Goal: Transaction & Acquisition: Purchase product/service

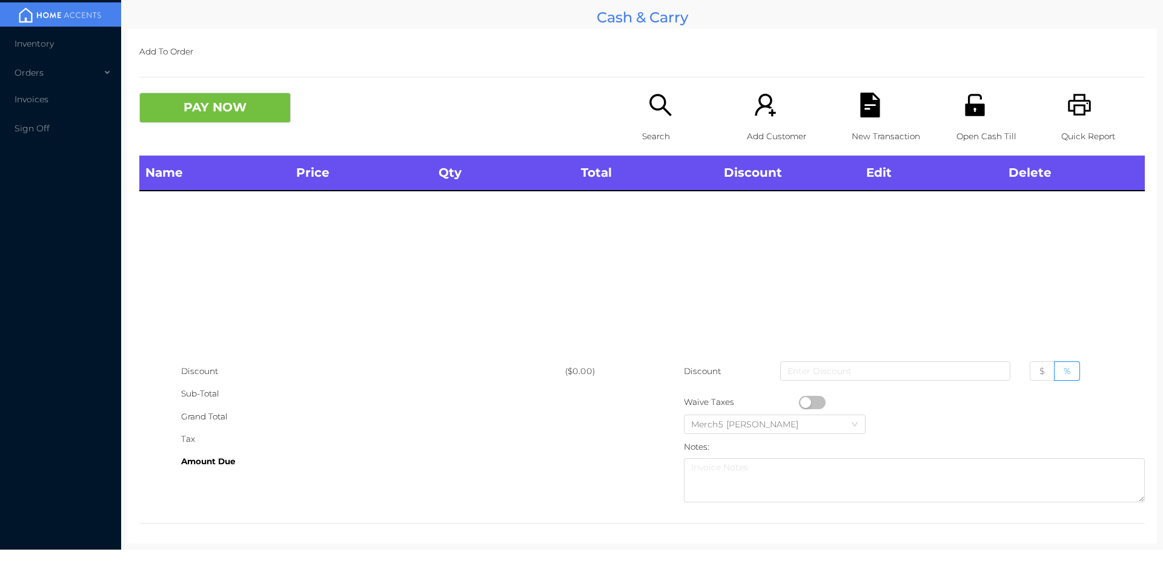
click at [965, 121] on div "Open Cash Till" at bounding box center [998, 124] width 84 height 63
click at [653, 113] on icon "icon: search" at bounding box center [660, 105] width 25 height 25
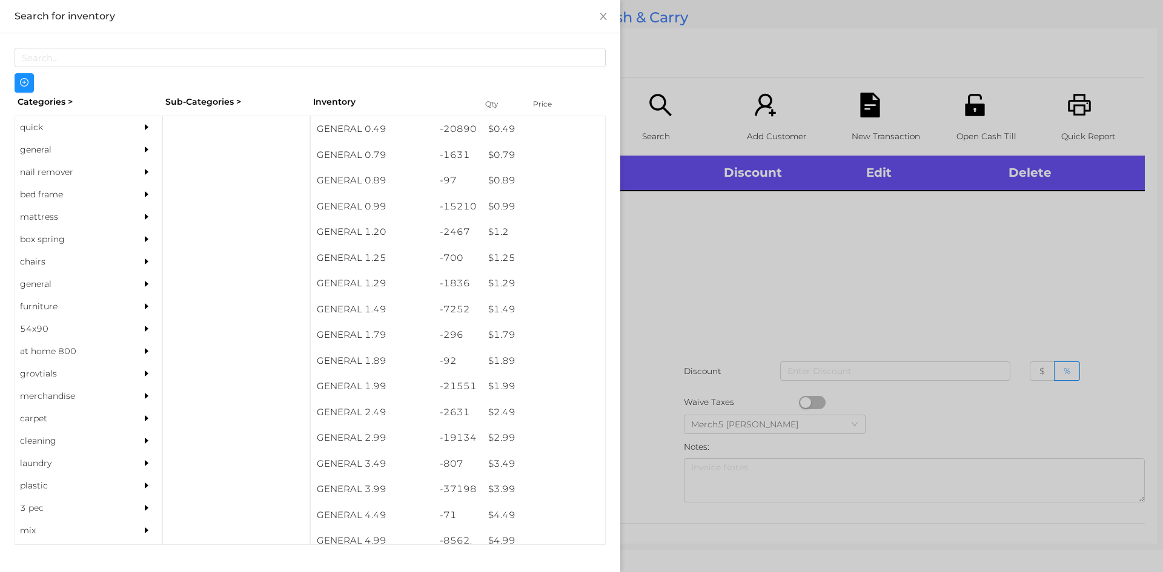
click at [145, 127] on icon "icon: caret-right" at bounding box center [147, 127] width 4 height 6
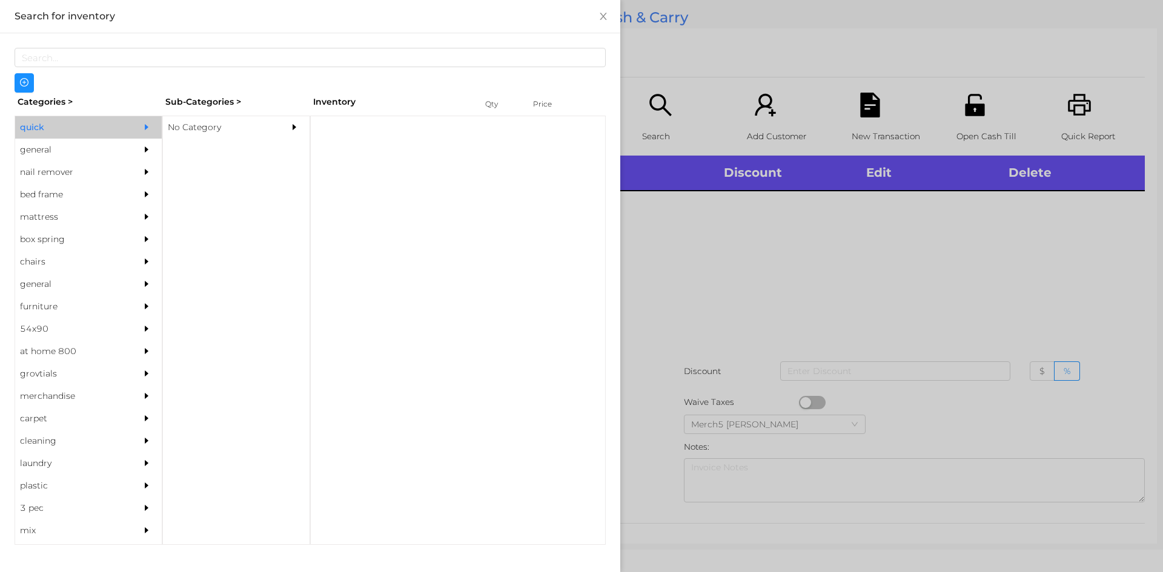
click at [262, 133] on div "No Category" at bounding box center [218, 127] width 110 height 22
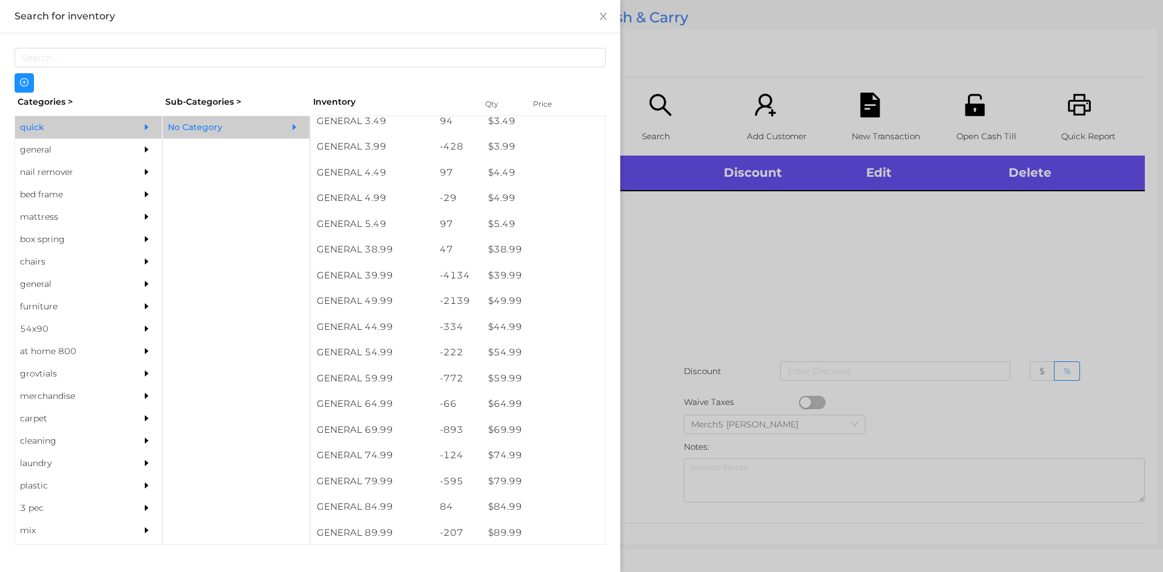
scroll to position [549, 0]
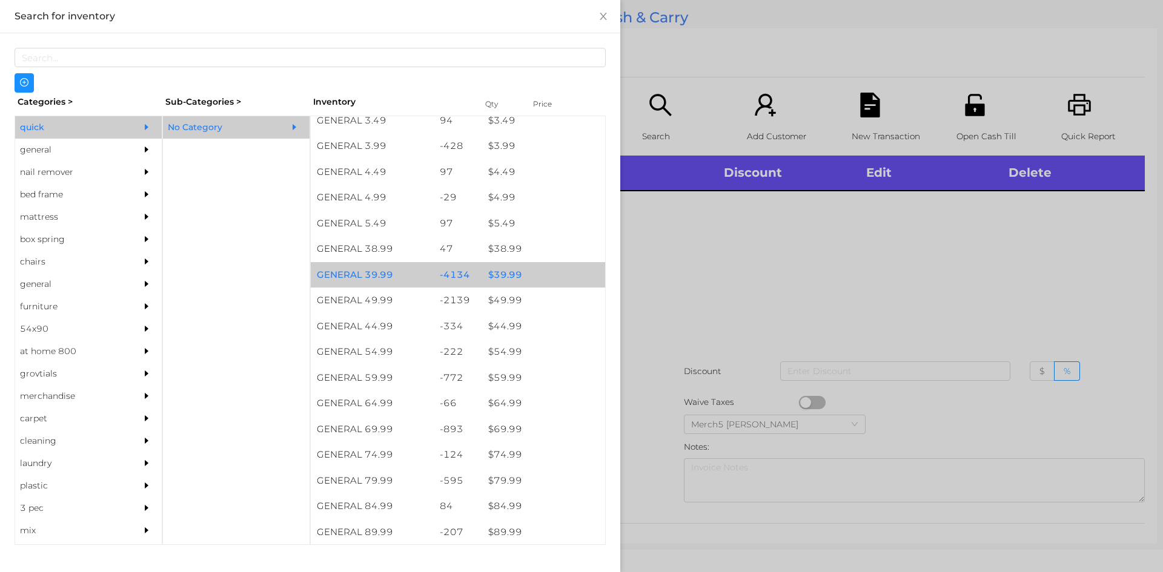
click at [546, 279] on div "$ 39.99" at bounding box center [543, 275] width 123 height 26
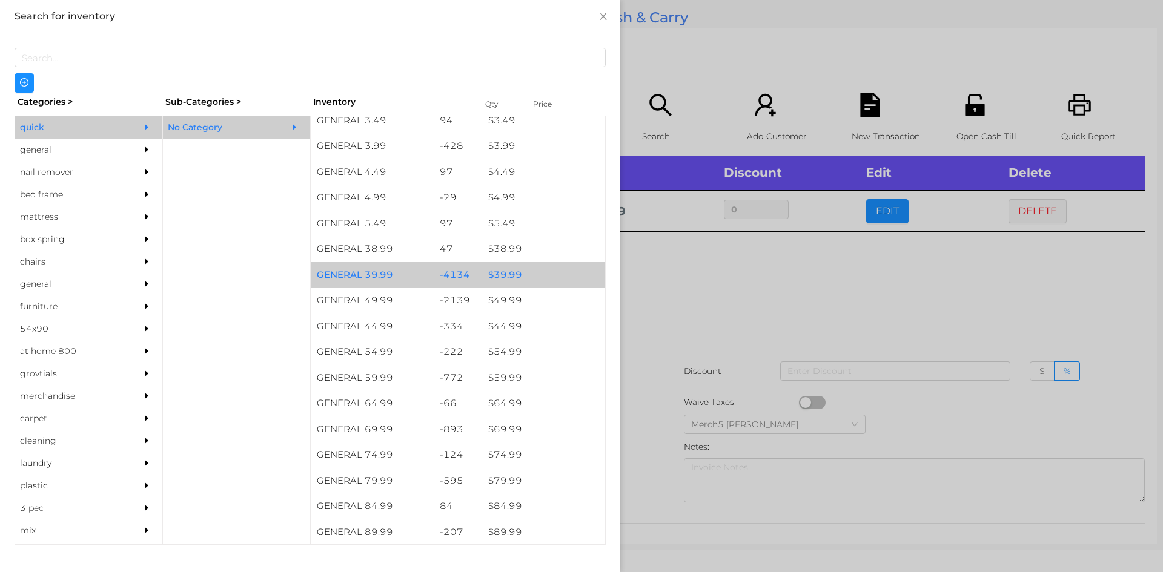
click at [830, 297] on div at bounding box center [581, 286] width 1163 height 572
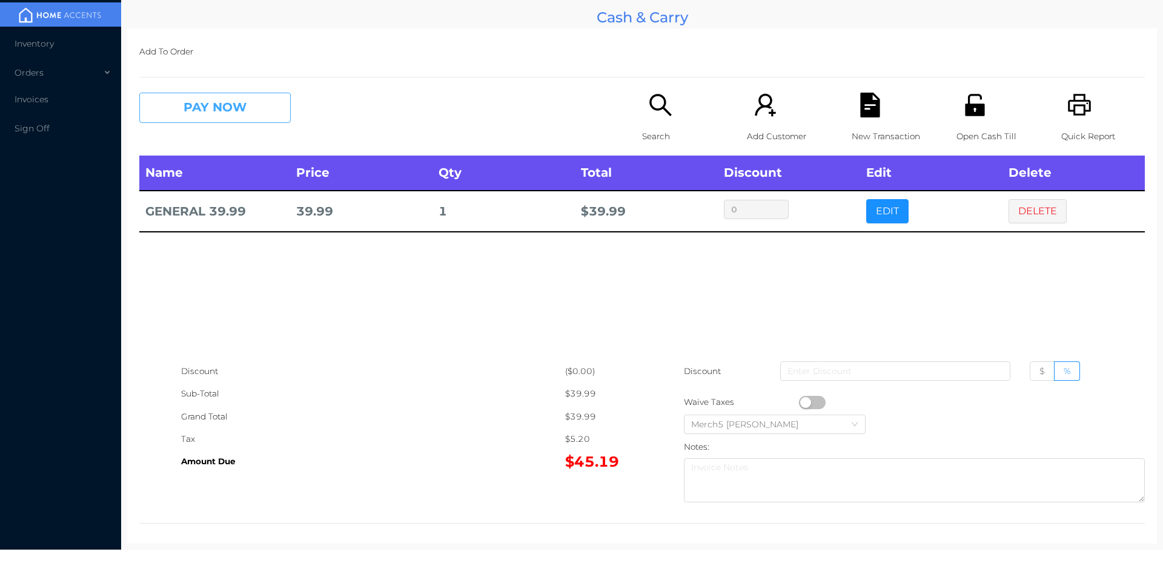
click at [263, 105] on button "PAY NOW" at bounding box center [214, 108] width 151 height 30
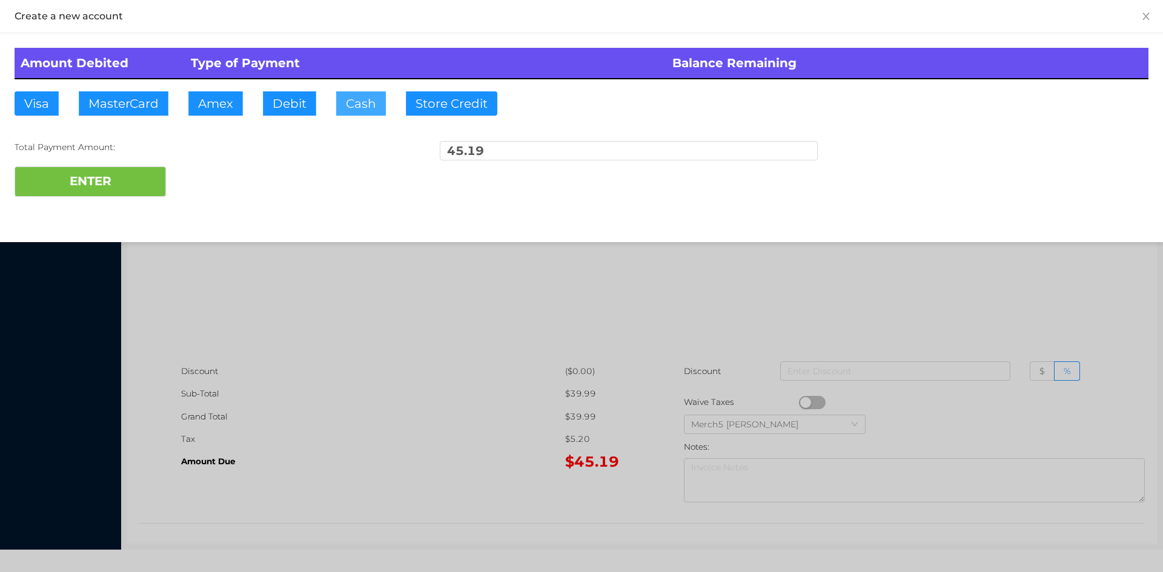
click at [367, 107] on button "Cash" at bounding box center [361, 103] width 50 height 24
type input "45.20"
click at [137, 173] on button "ENTER" at bounding box center [90, 182] width 151 height 30
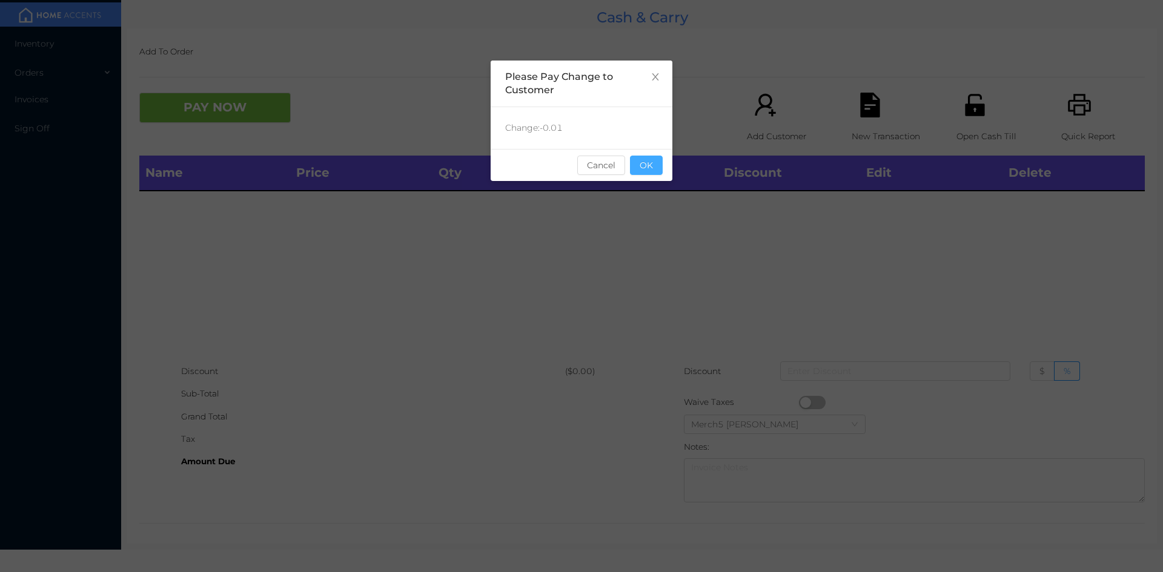
click at [654, 171] on button "OK" at bounding box center [646, 165] width 33 height 19
